Goal: Browse casually

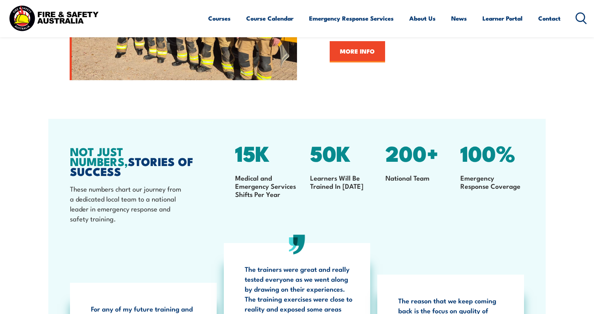
scroll to position [1136, 0]
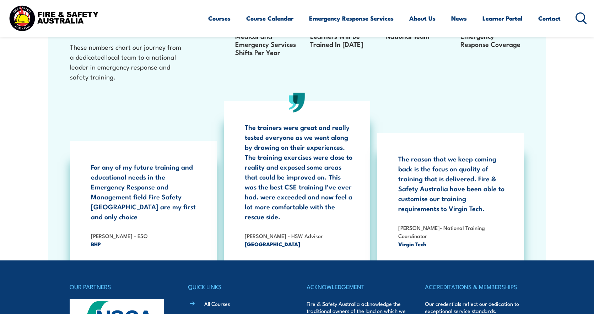
click at [288, 173] on p "The trainers were great and really tested everyone as we went along by drawing …" at bounding box center [299, 171] width 108 height 99
click at [298, 191] on p "The trainers were great and really tested everyone as we went along by drawing …" at bounding box center [299, 171] width 108 height 99
click at [448, 179] on p "The reason that we keep coming back is the focus on quality of training that is…" at bounding box center [452, 184] width 108 height 60
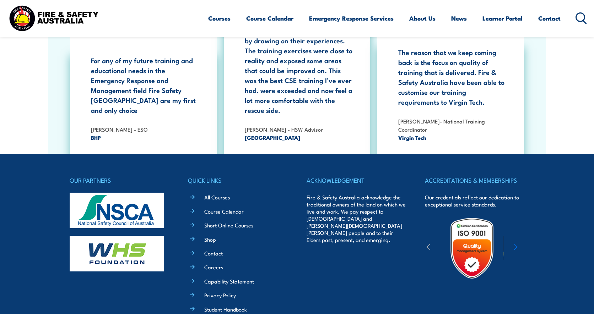
click at [104, 66] on p "For any of my future training and educational needs in the Emergency Response a…" at bounding box center [145, 85] width 108 height 60
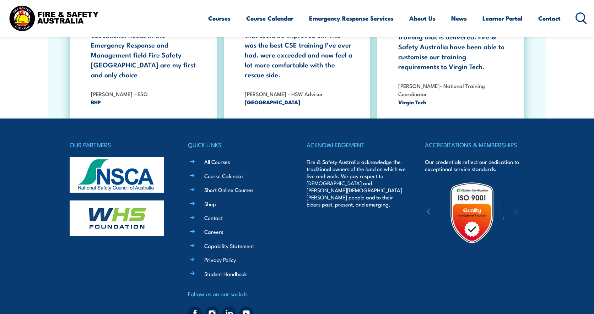
scroll to position [1299, 0]
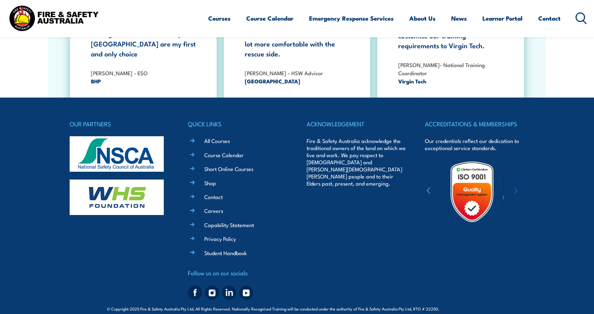
click at [50, 125] on footer "OUR PARTNERS QUICK LINKS All Courses Course Calendar Short Online Courses Shop …" at bounding box center [297, 211] width 594 height 227
